Goal: Obtain resource: Obtain resource

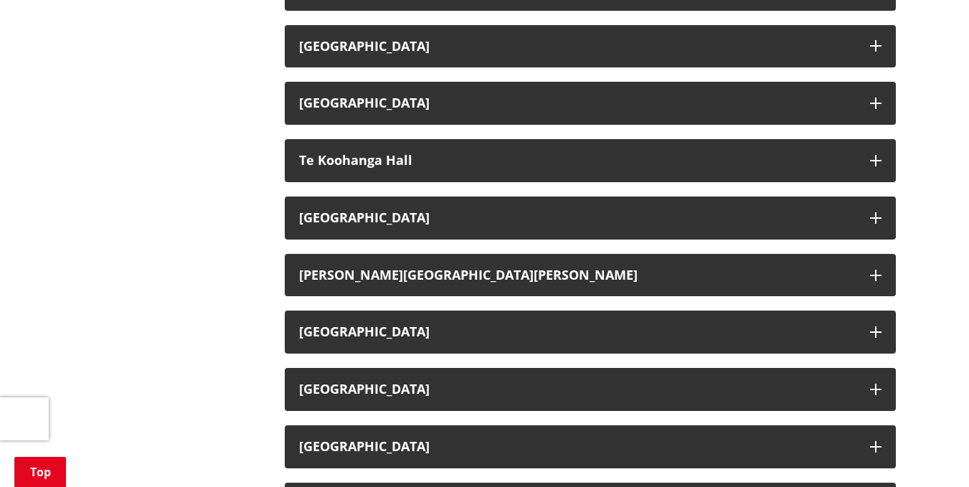
scroll to position [2411, 0]
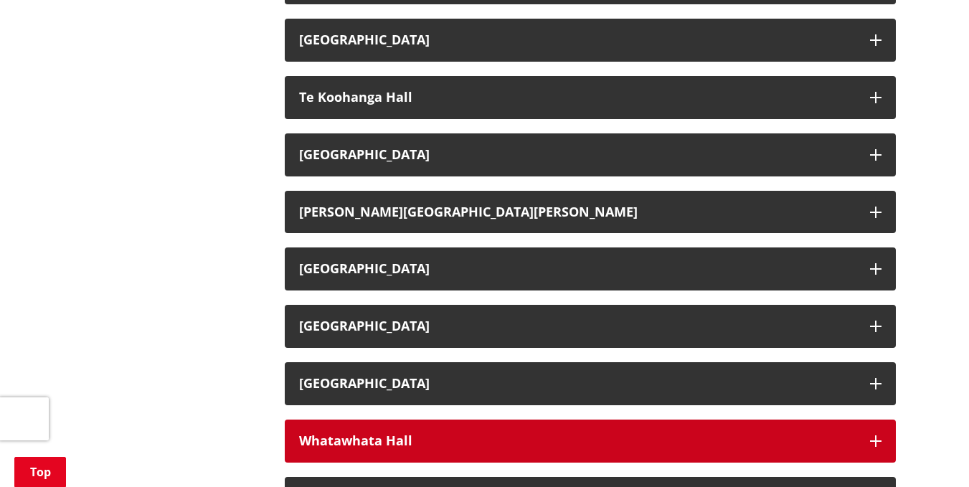
click at [363, 424] on button "Whatawhata Hall" at bounding box center [590, 440] width 611 height 43
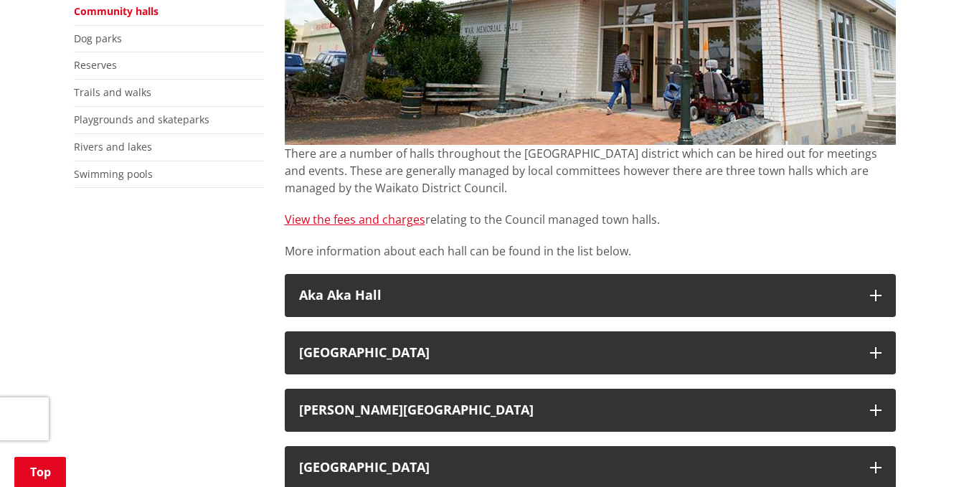
scroll to position [447, 0]
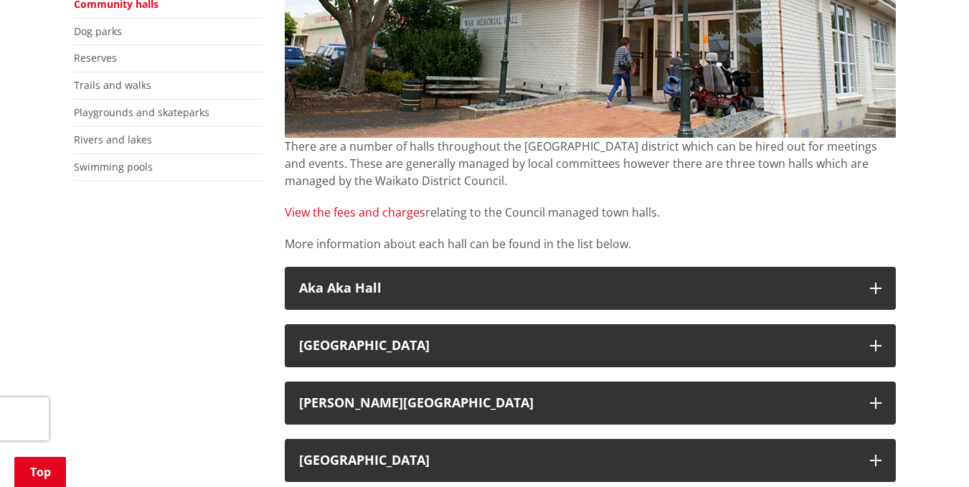
click at [325, 204] on link "View the fees and charges" at bounding box center [355, 212] width 141 height 16
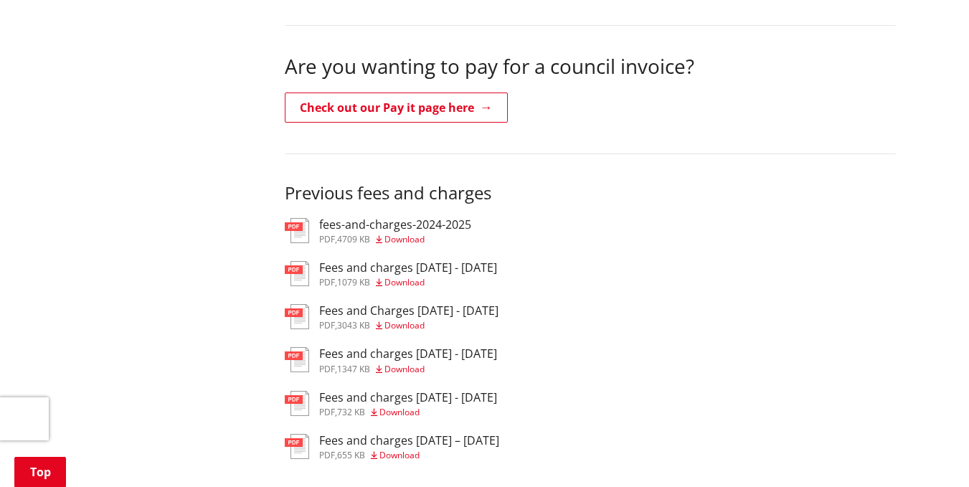
scroll to position [555, 0]
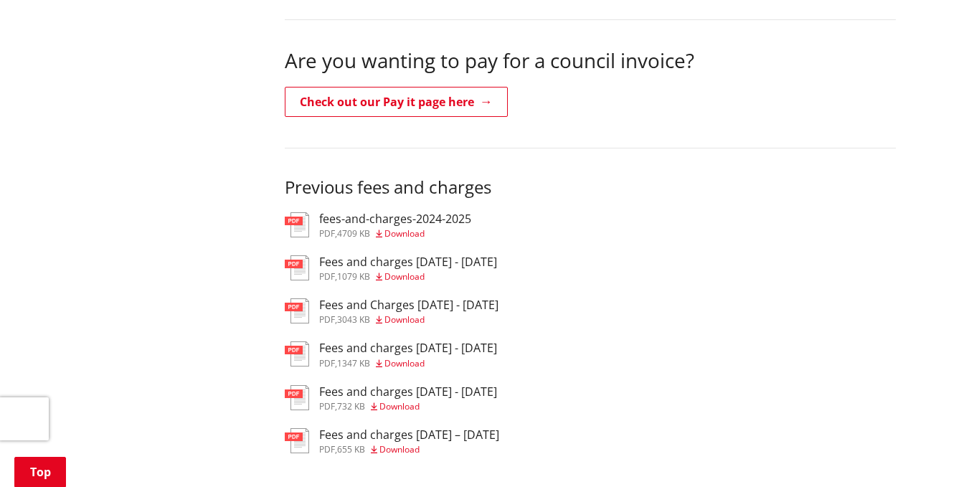
click at [401, 227] on span "Download" at bounding box center [404, 233] width 40 height 12
